Goal: Task Accomplishment & Management: Use online tool/utility

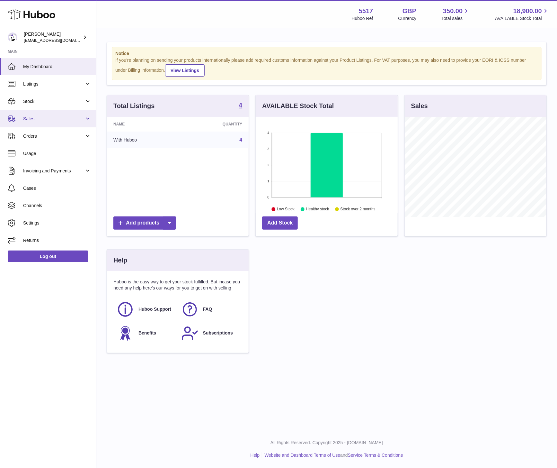
scroll to position [100, 142]
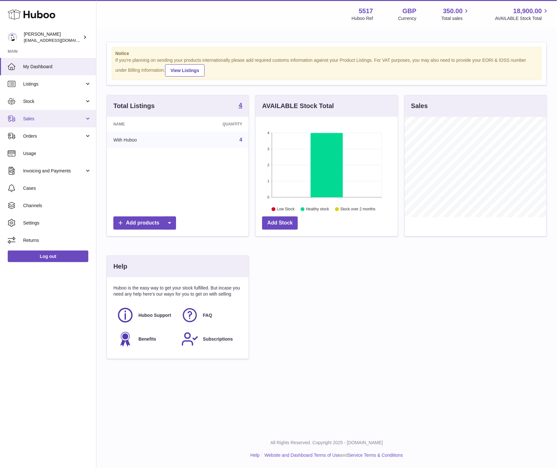
click at [40, 119] on span "Sales" at bounding box center [53, 119] width 61 height 6
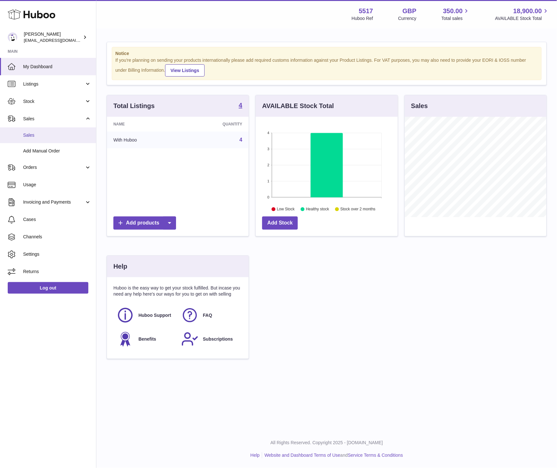
click at [36, 130] on link "Sales" at bounding box center [48, 135] width 96 height 16
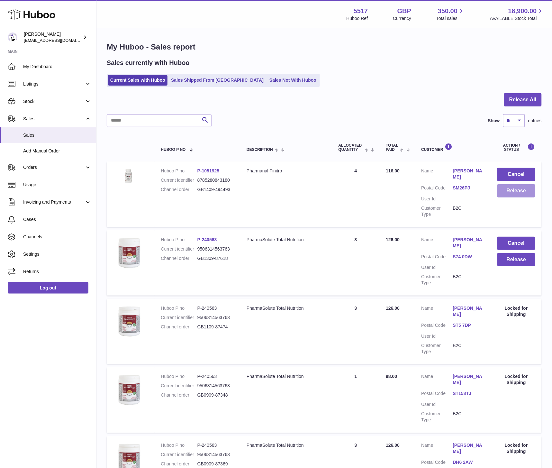
click at [529, 197] on button "Release" at bounding box center [516, 190] width 38 height 13
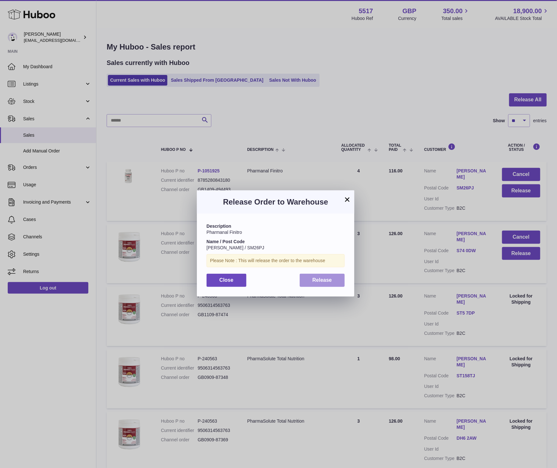
click at [312, 282] on button "Release" at bounding box center [322, 279] width 45 height 13
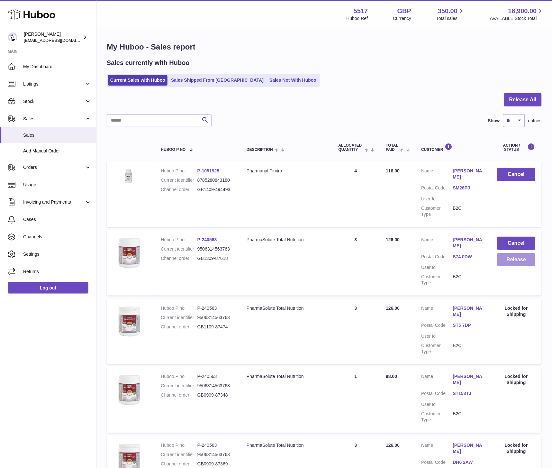
click at [528, 253] on button "Release" at bounding box center [516, 259] width 38 height 13
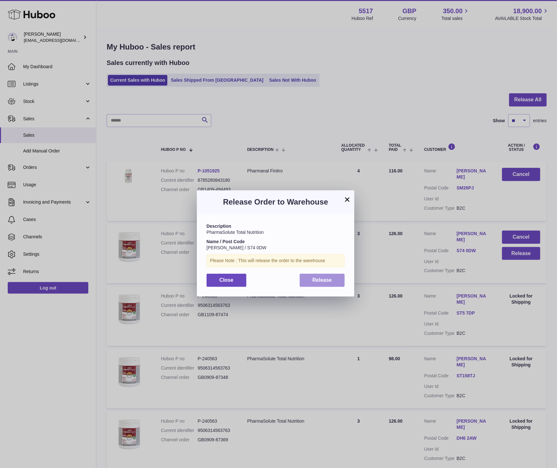
click at [321, 275] on button "Release" at bounding box center [322, 279] width 45 height 13
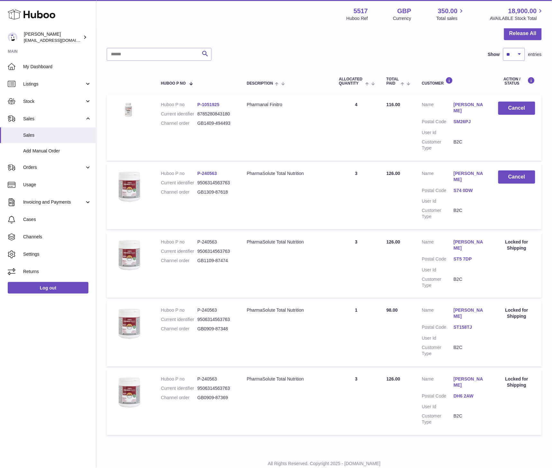
scroll to position [69, 0]
